Goal: Find specific page/section: Find specific page/section

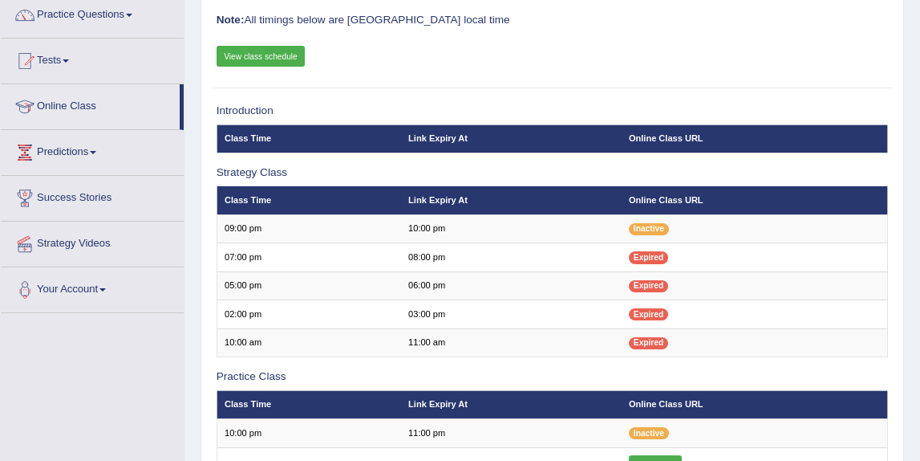
scroll to position [132, 0]
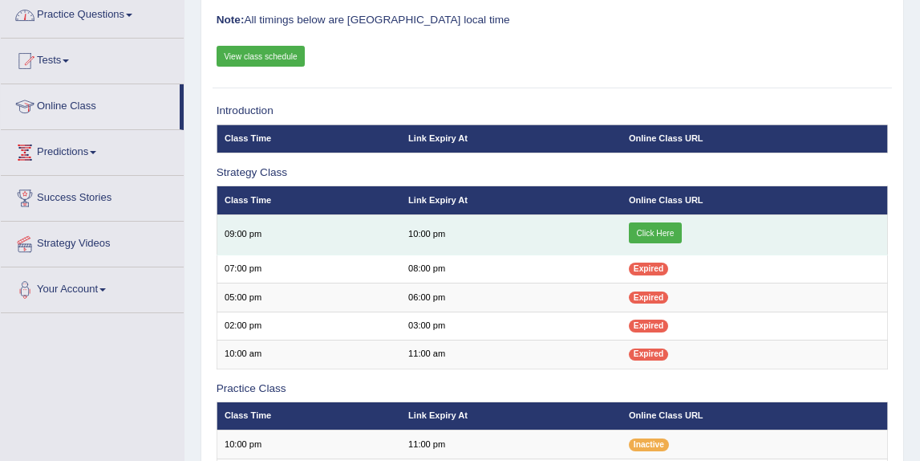
click at [661, 232] on link "Click Here" at bounding box center [655, 232] width 53 height 21
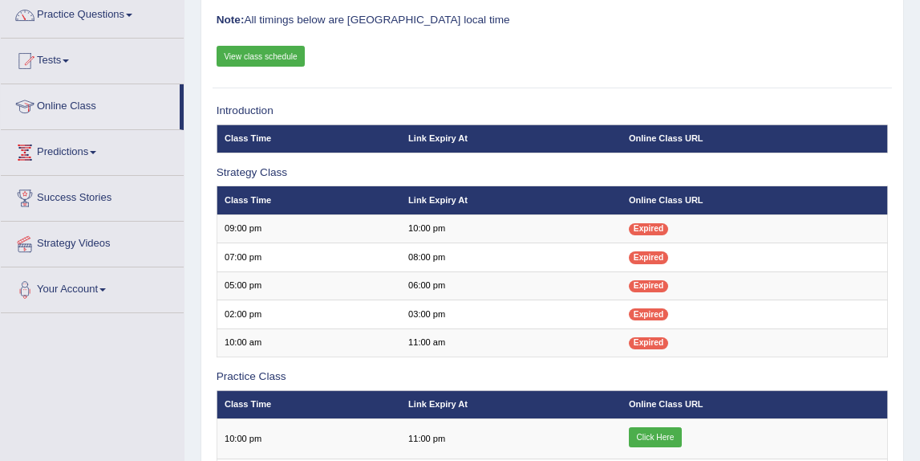
scroll to position [132, 0]
